Goal: Task Accomplishment & Management: Complete application form

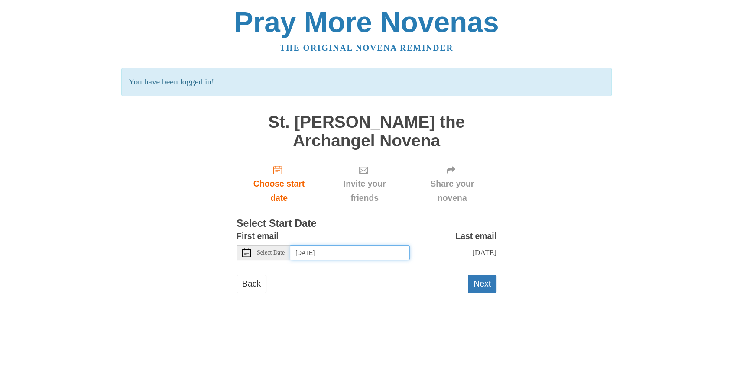
click at [320, 250] on input "[DATE]" at bounding box center [350, 253] width 120 height 15
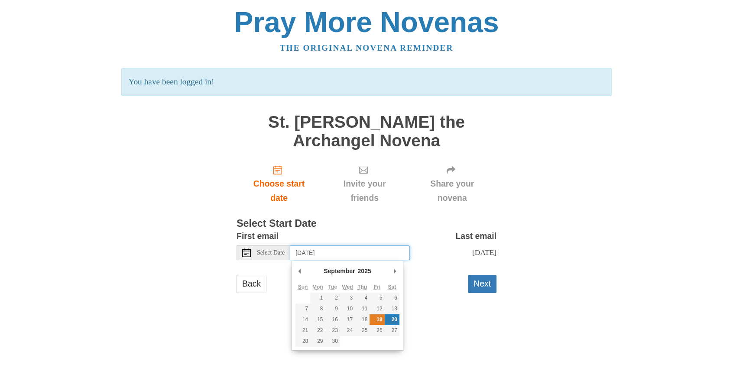
type input "[DATE]"
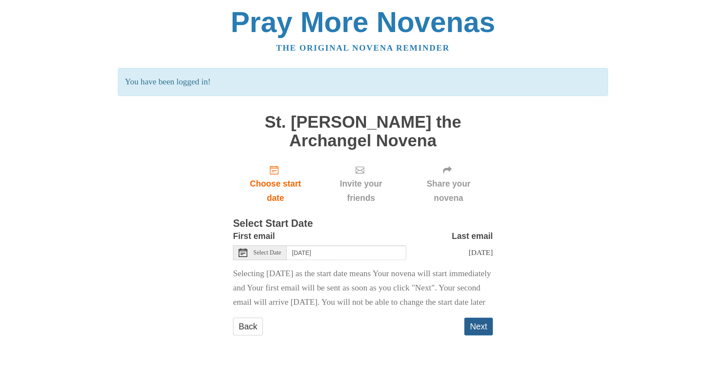
click at [477, 336] on button "Next" at bounding box center [478, 327] width 29 height 18
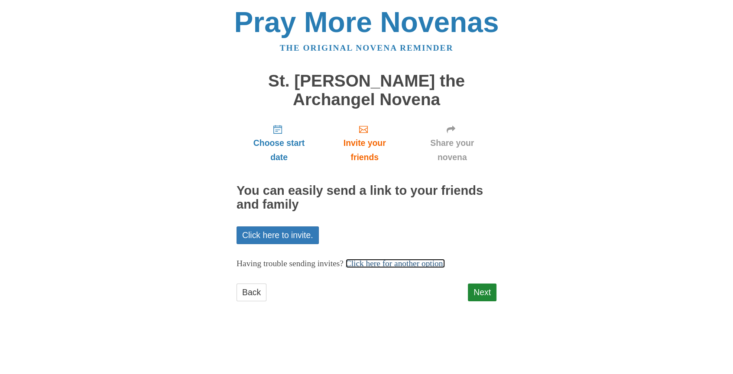
click at [392, 263] on link "Click here for another option." at bounding box center [396, 263] width 100 height 9
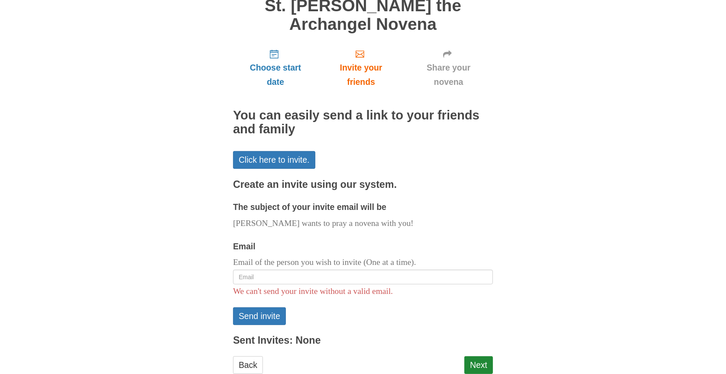
scroll to position [101, 0]
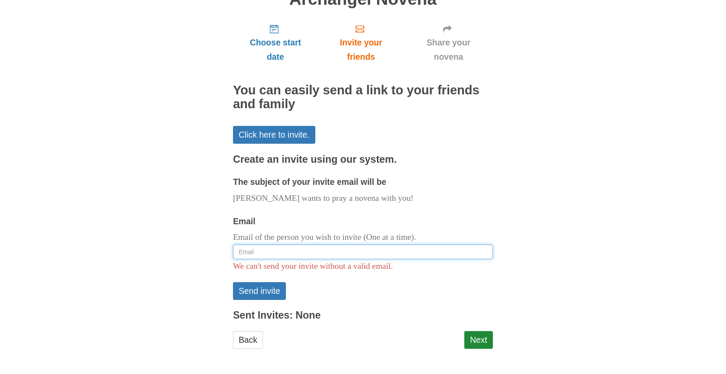
click at [259, 252] on input "Email" at bounding box center [363, 252] width 260 height 15
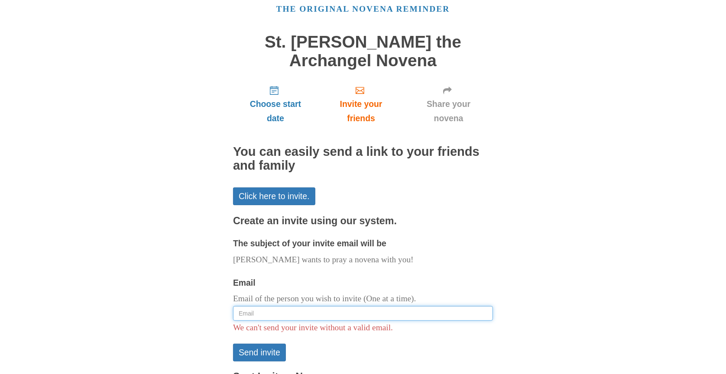
scroll to position [0, 0]
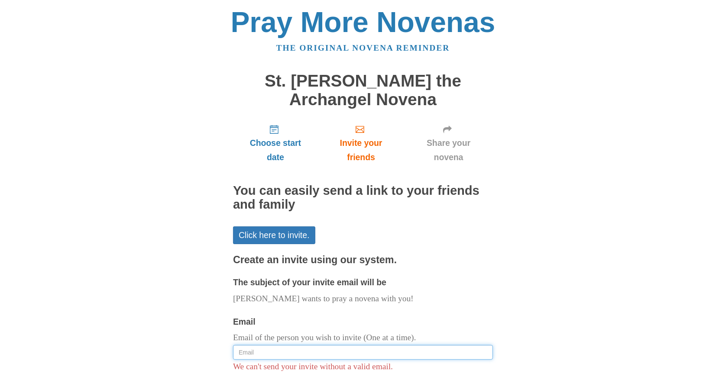
click at [257, 352] on input "Email" at bounding box center [363, 352] width 260 height 15
paste input "[PERSON_NAME][EMAIL_ADDRESS][DOMAIN_NAME]"
type input "[PERSON_NAME][EMAIL_ADDRESS][DOMAIN_NAME]"
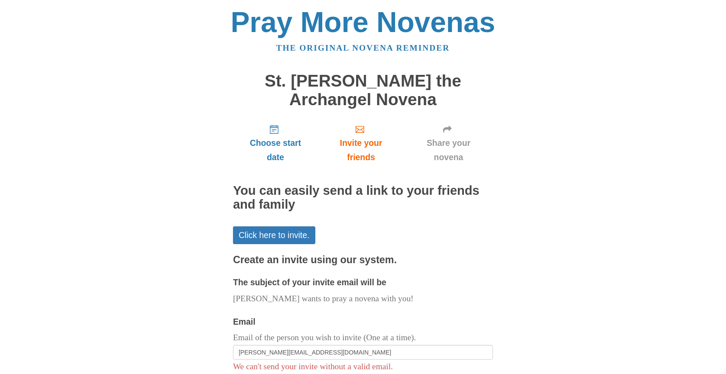
click at [515, 304] on div "Pray More Novenas The original novena reminder St. [PERSON_NAME] the Archangel …" at bounding box center [363, 237] width 507 height 475
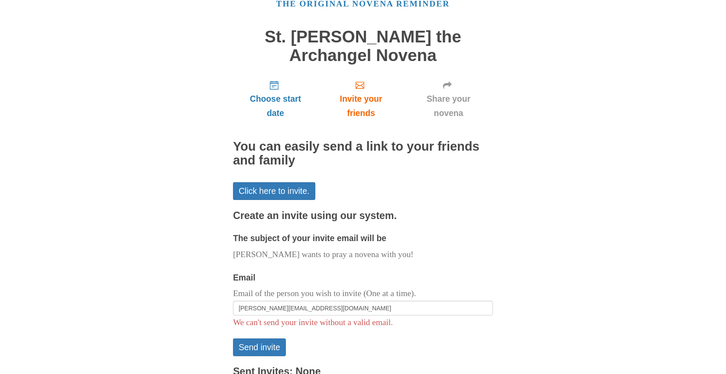
scroll to position [101, 0]
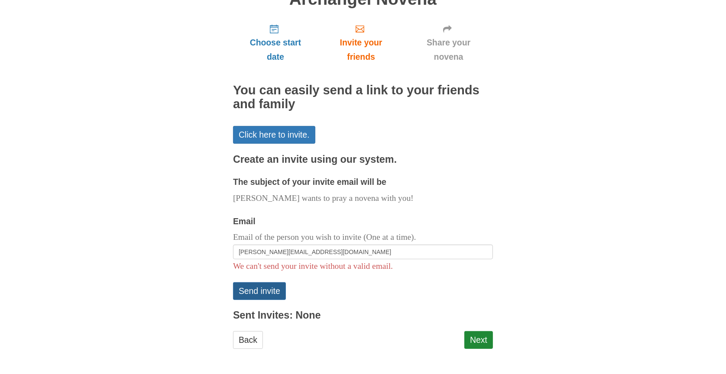
click at [268, 291] on button "Send invite" at bounding box center [259, 291] width 53 height 18
